Goal: Task Accomplishment & Management: Manage account settings

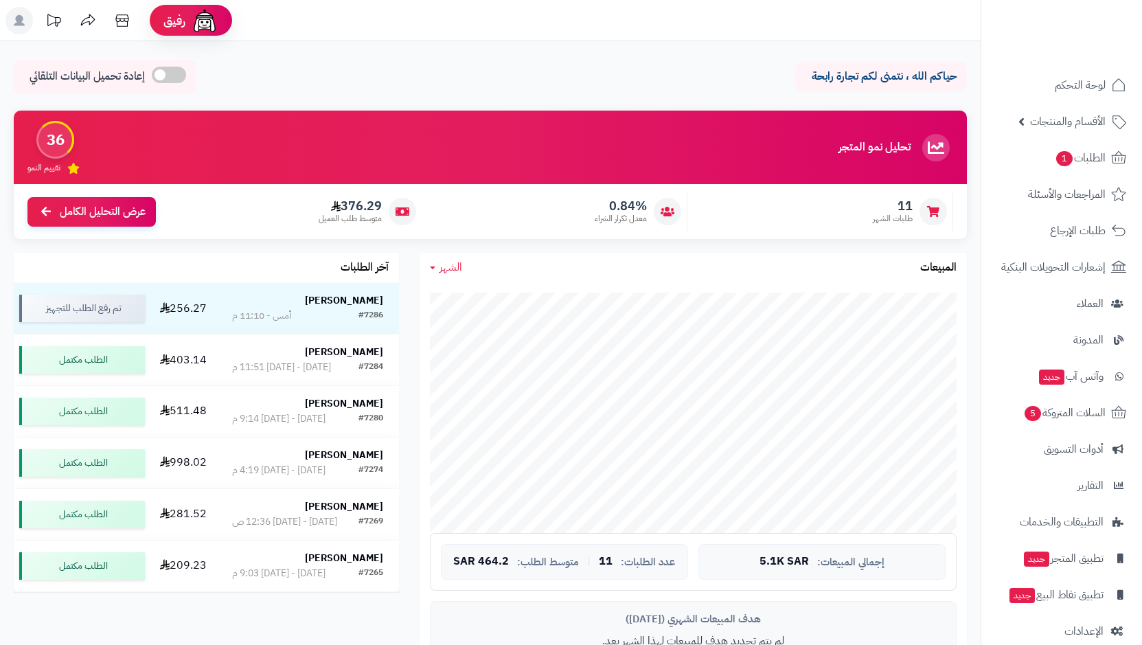
click at [1068, 166] on span "الطلبات 1" at bounding box center [1080, 157] width 51 height 19
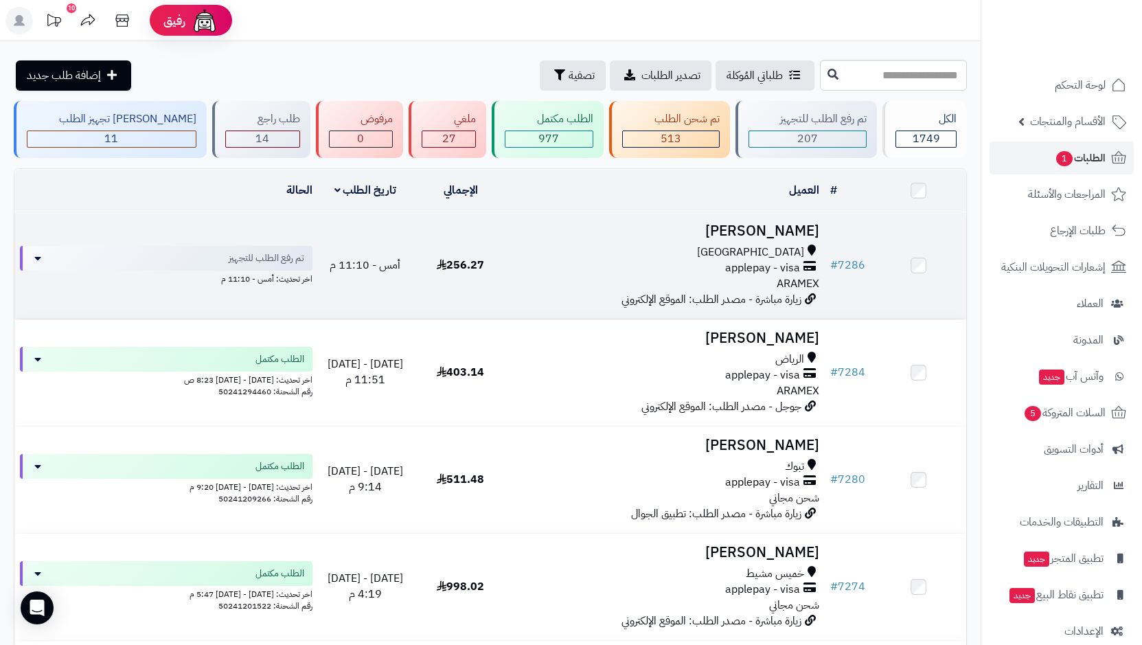
click at [778, 260] on span "applepay - visa" at bounding box center [762, 268] width 75 height 16
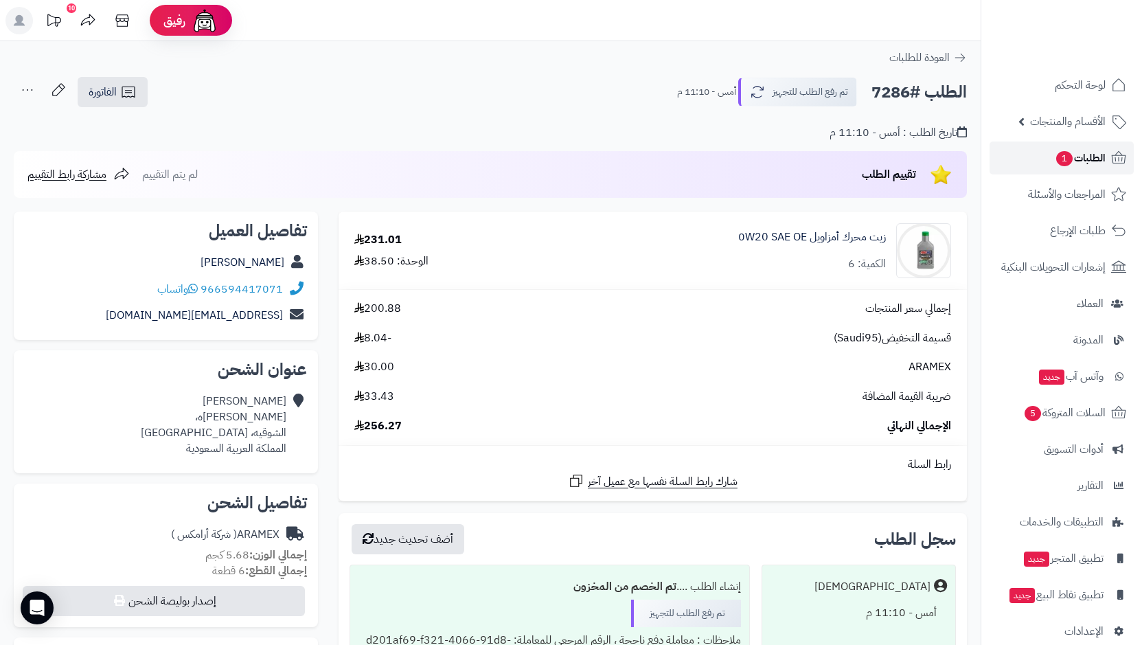
click at [1068, 155] on span "1" at bounding box center [1064, 158] width 16 height 15
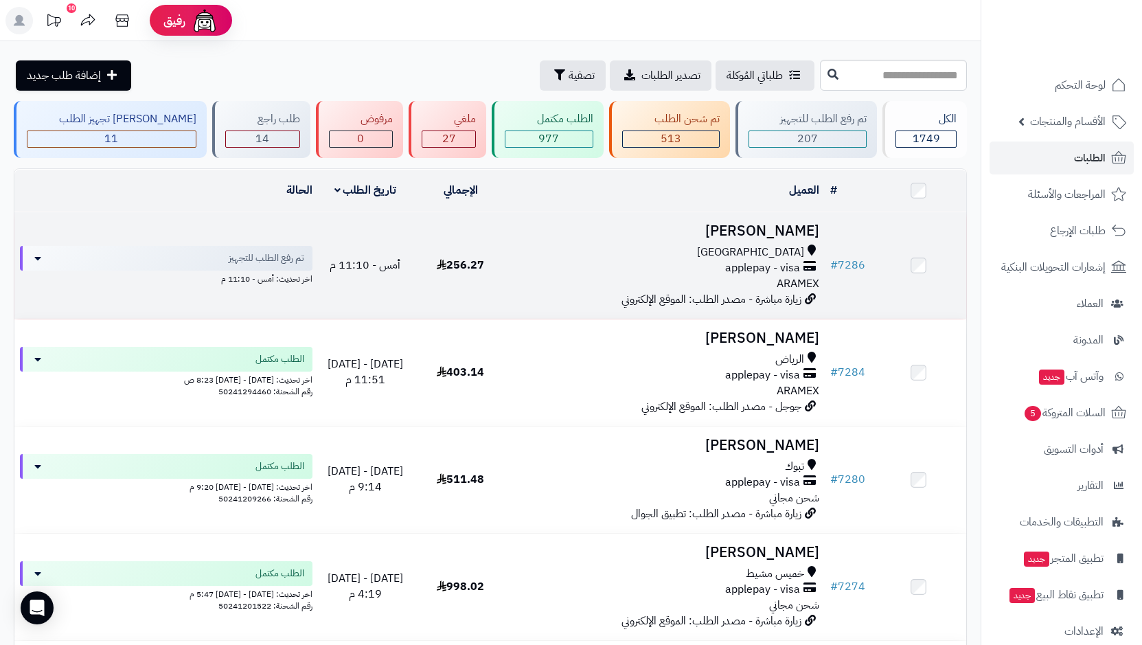
click at [537, 278] on div "مكة المكرمة applepay - visa ARAMEX" at bounding box center [667, 267] width 306 height 47
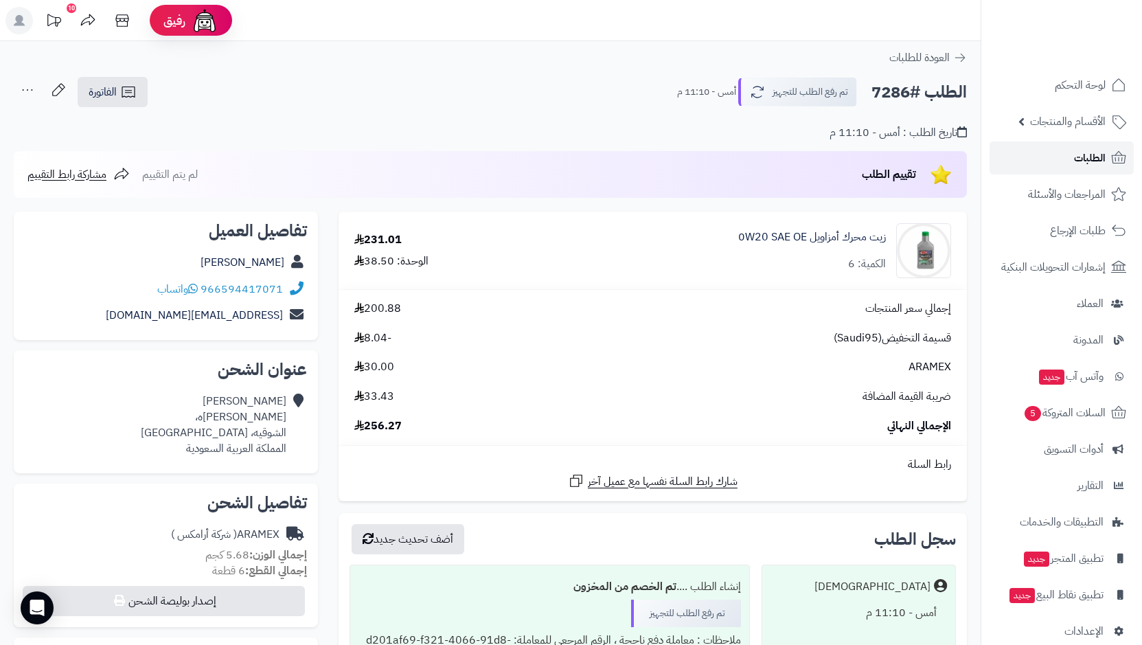
click at [1044, 150] on link "الطلبات" at bounding box center [1061, 157] width 144 height 33
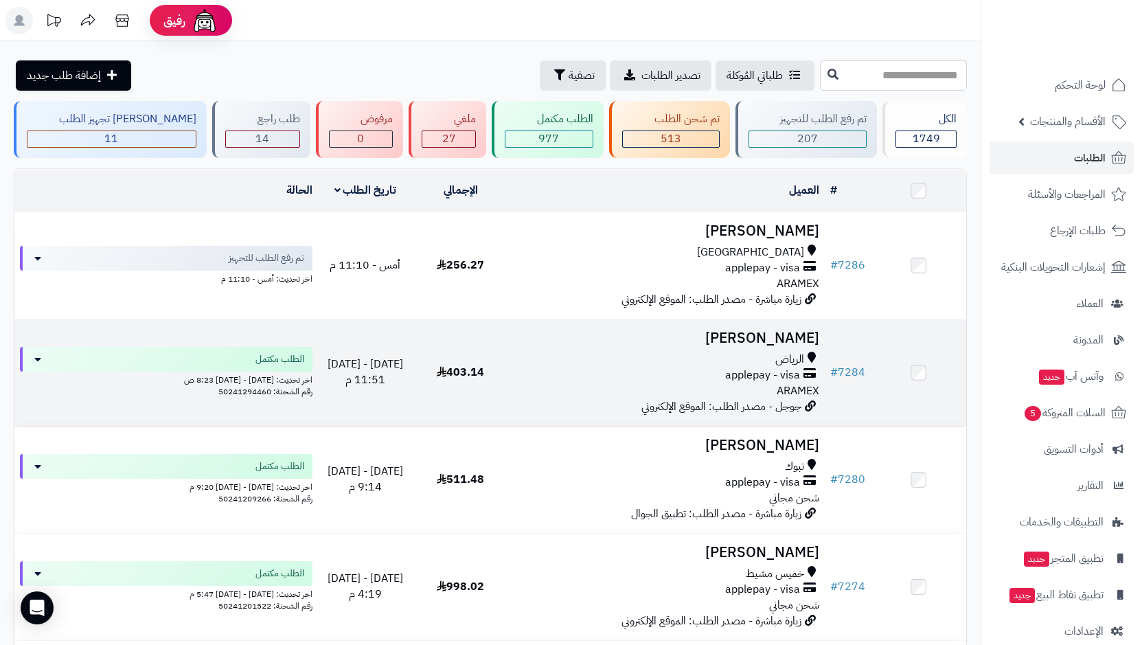
click at [779, 352] on span "الرياض" at bounding box center [789, 360] width 29 height 16
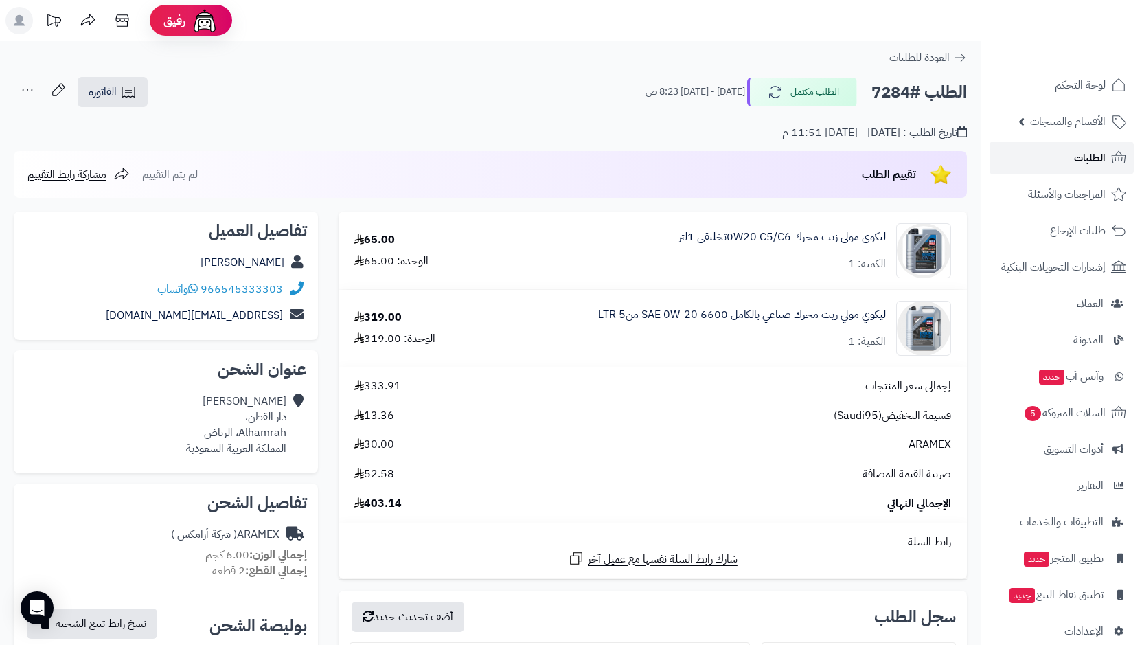
click at [1030, 165] on link "الطلبات" at bounding box center [1061, 157] width 144 height 33
